Goal: Information Seeking & Learning: Compare options

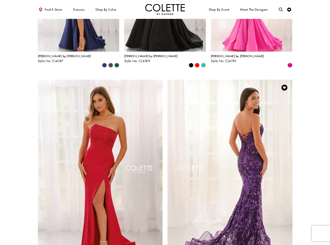
scroll to position [547, 0]
click at [250, 109] on img "Visit Colette by Daphne Style No. CL6203 Page" at bounding box center [229, 171] width 125 height 182
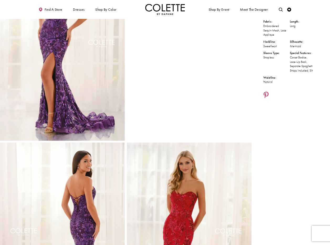
scroll to position [65, 0]
click at [266, 91] on div "Style CL6203 Colette by Daphne Out of Stock Out of Stock" at bounding box center [290, 236] width 78 height 565
click at [267, 94] on icon "Share using Pinterest - Opens in new tab" at bounding box center [265, 95] width 5 height 7
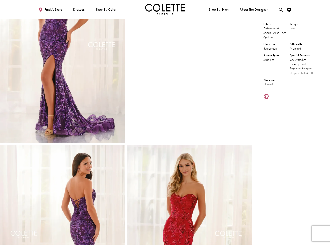
scroll to position [61, 0]
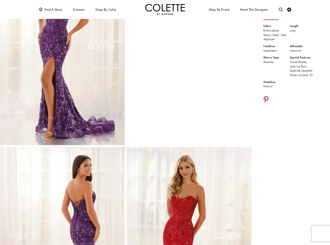
click at [267, 98] on icon "Share using Pinterest - Opens in new tab" at bounding box center [265, 100] width 5 height 7
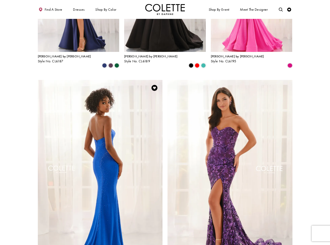
click at [110, 114] on img "Visit Colette by Daphne Style No. CL6201 Page" at bounding box center [100, 171] width 125 height 182
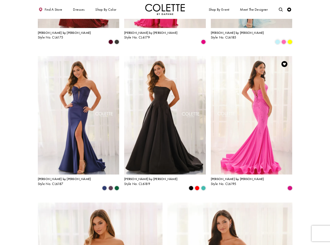
scroll to position [422, 0]
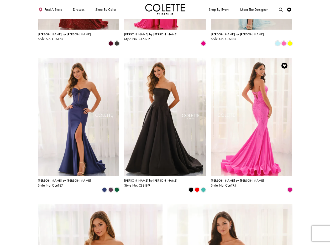
click at [254, 82] on img "Visit Colette by Daphne Style No. CL6195 Page" at bounding box center [252, 117] width 82 height 119
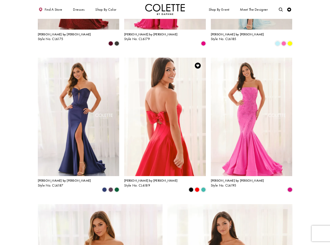
scroll to position [422, 0]
click at [155, 78] on img "Visit Colette by Daphne Style No. CL6189 Page" at bounding box center [165, 117] width 82 height 119
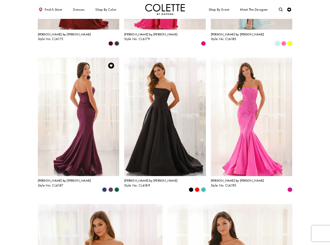
click at [79, 93] on img "Visit Colette by Daphne Style No. CL6187 Page" at bounding box center [79, 117] width 82 height 119
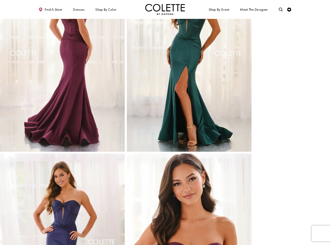
scroll to position [202, 0]
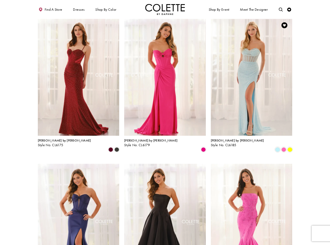
scroll to position [315, 0]
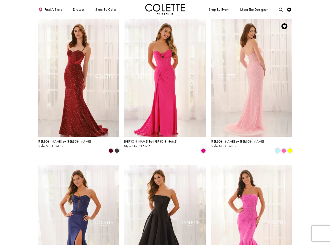
click at [255, 62] on img "Visit Colette by Daphne Style No. CL6185 Page" at bounding box center [252, 77] width 82 height 119
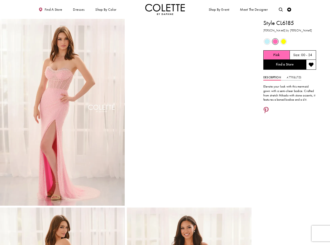
drag, startPoint x: 242, startPoint y: 21, endPoint x: 240, endPoint y: 19, distance: 3.2
click at [242, 20] on video "Style CL6185 Colette by Daphne #1 autoplay loop mute video" at bounding box center [189, 50] width 125 height 62
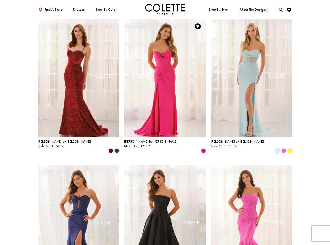
click at [174, 60] on img "Visit Colette by Daphne Style No. CL6179 Page" at bounding box center [165, 77] width 82 height 119
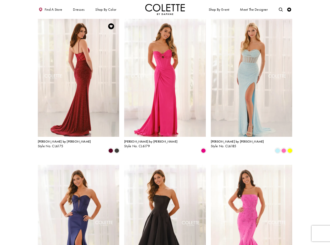
click at [95, 52] on img "Visit Colette by Daphne Style No. CL6175 Page" at bounding box center [79, 77] width 82 height 119
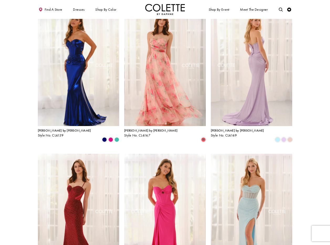
scroll to position [179, 0]
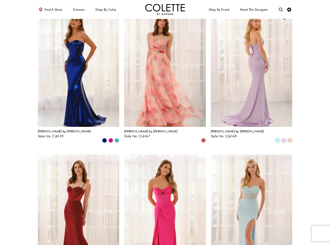
click at [249, 58] on img "Visit Colette by Daphne Style No. CL6169 Page" at bounding box center [252, 67] width 82 height 119
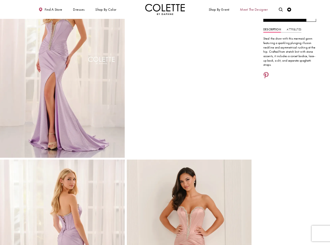
scroll to position [41, 0]
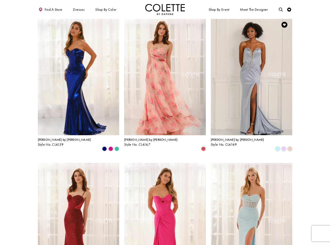
scroll to position [165, 0]
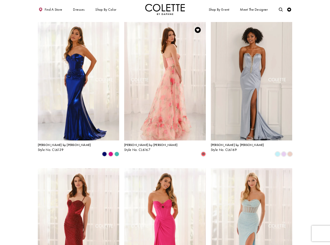
click at [163, 60] on img "Visit Colette by Daphne Style No. CL6167 Page" at bounding box center [165, 81] width 82 height 119
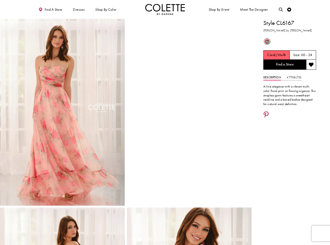
drag, startPoint x: 248, startPoint y: 27, endPoint x: 242, endPoint y: 24, distance: 6.9
click at [248, 27] on video "Style CL6167 Colette by Daphne #1 autoplay loop mute video" at bounding box center [189, 50] width 125 height 62
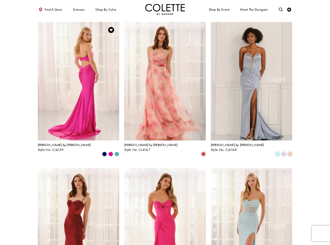
click at [81, 55] on img "Visit Colette by Daphne Style No. CL6139 Page" at bounding box center [79, 81] width 82 height 119
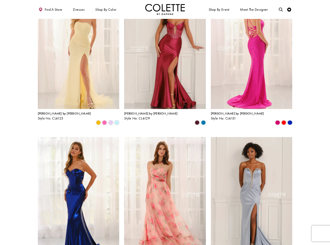
scroll to position [48, 0]
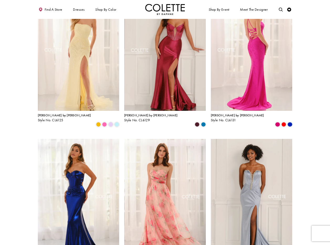
click at [249, 48] on img "Visit Colette by Daphne Style No. CL6131 Page" at bounding box center [252, 51] width 82 height 119
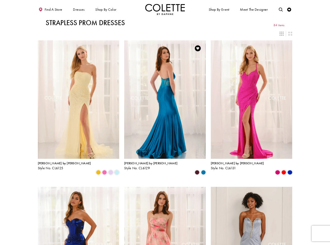
click at [173, 67] on img "Visit Colette by Daphne Style No. CL6129 Page" at bounding box center [165, 99] width 82 height 119
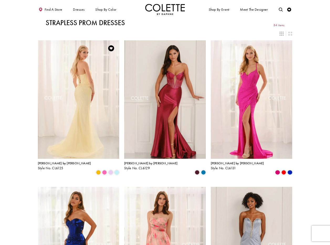
click at [90, 90] on img "Visit Colette by Daphne Style No. CL6125 Page" at bounding box center [79, 99] width 82 height 119
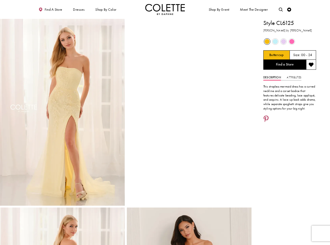
click at [198, 7] on ul "Shop By Event Dresses Occasion EVENING DRESSES PROM DRESSES PAGEANT DRESSES" at bounding box center [230, 9] width 131 height 11
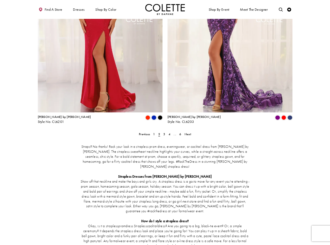
scroll to position [728, 0]
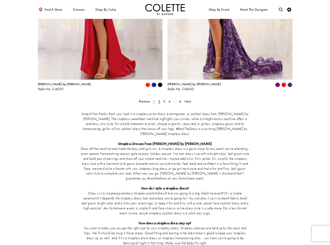
click at [154, 99] on span "1" at bounding box center [154, 101] width 2 height 4
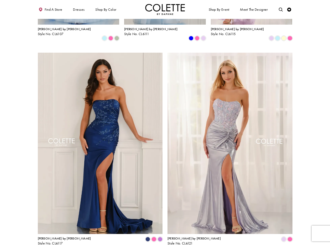
scroll to position [574, 0]
